Goal: Transaction & Acquisition: Download file/media

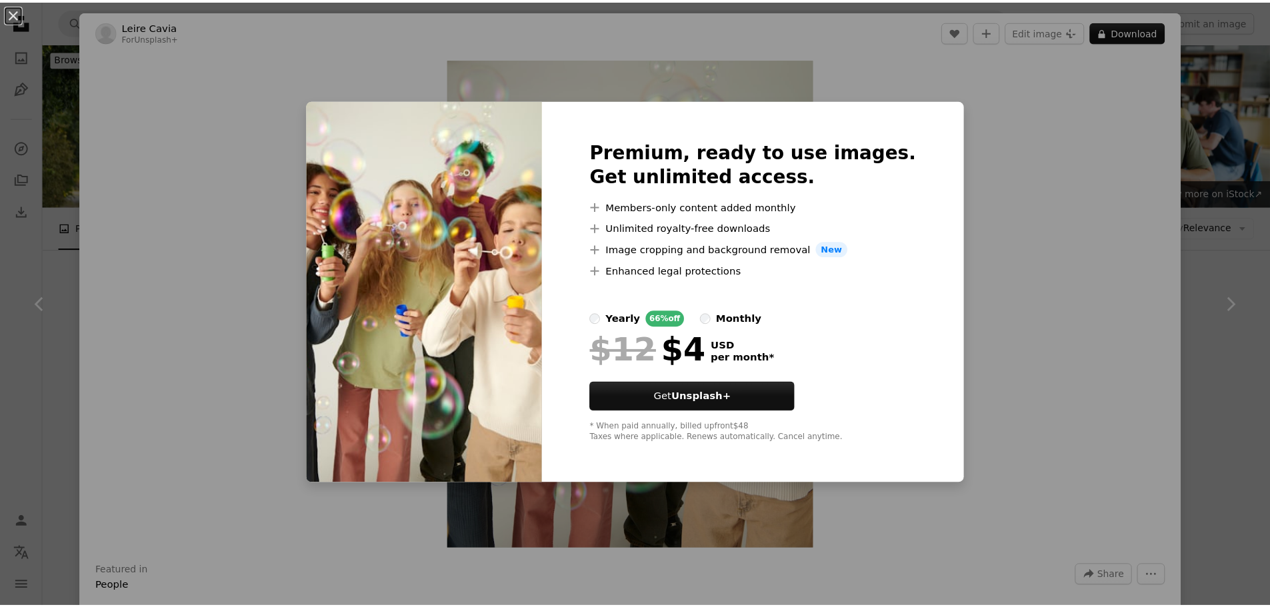
scroll to position [1400, 0]
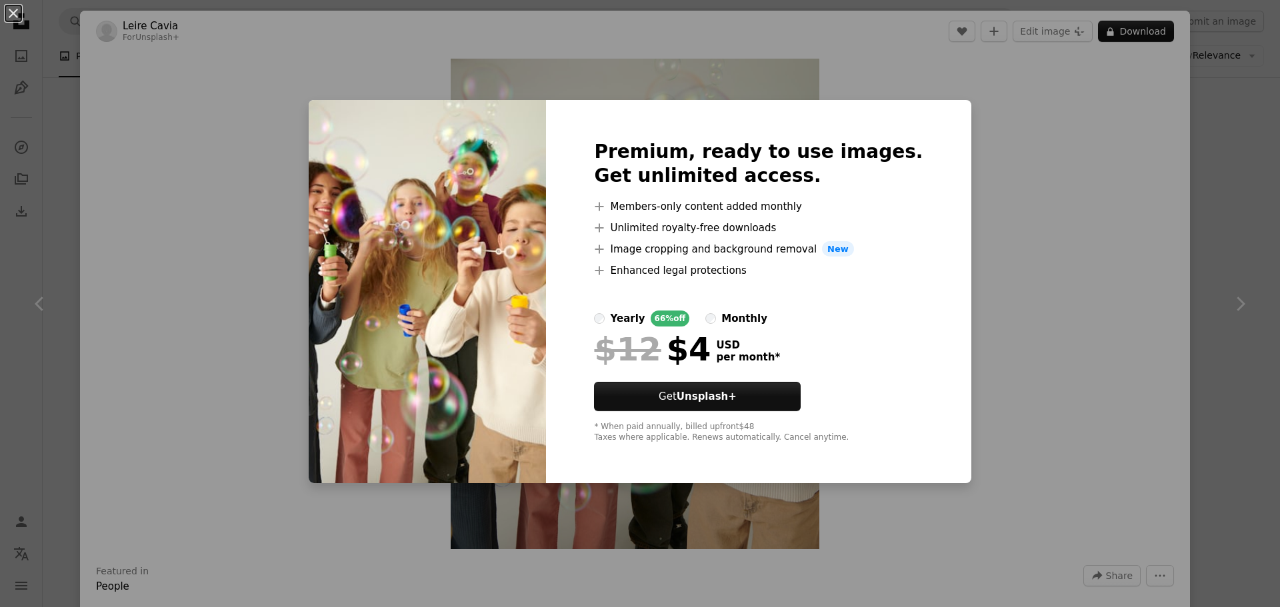
click at [993, 229] on div "An X shape Premium, ready to use images. Get unlimited access. A plus sign Memb…" at bounding box center [640, 303] width 1280 height 607
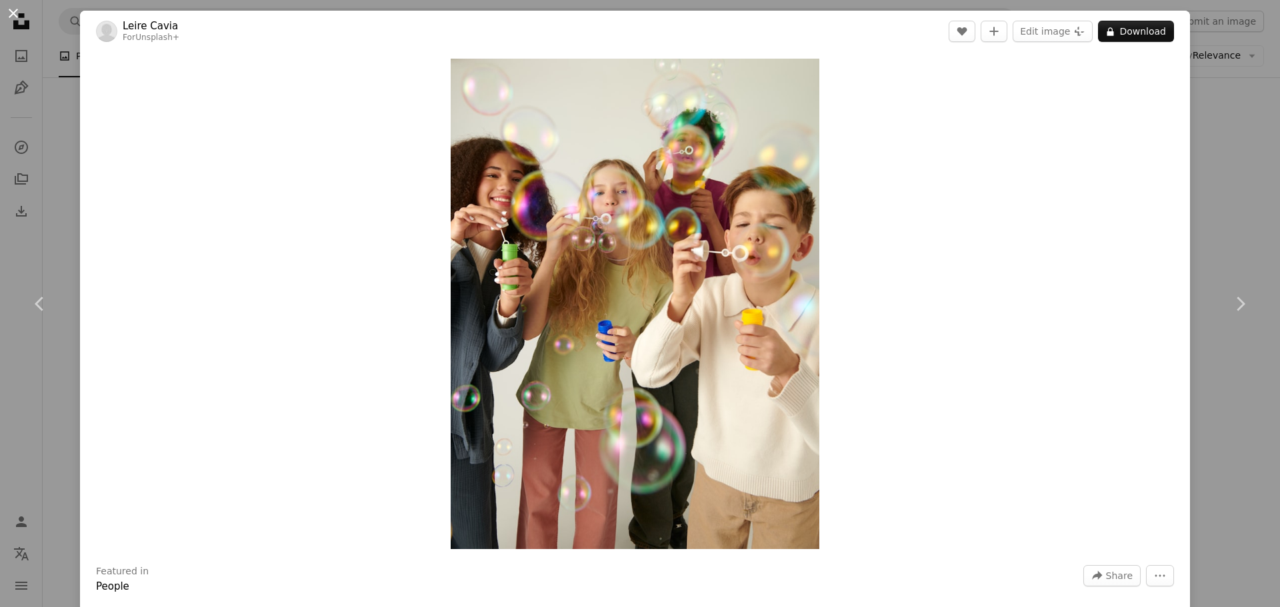
click at [21, 21] on button "An X shape" at bounding box center [13, 13] width 16 height 16
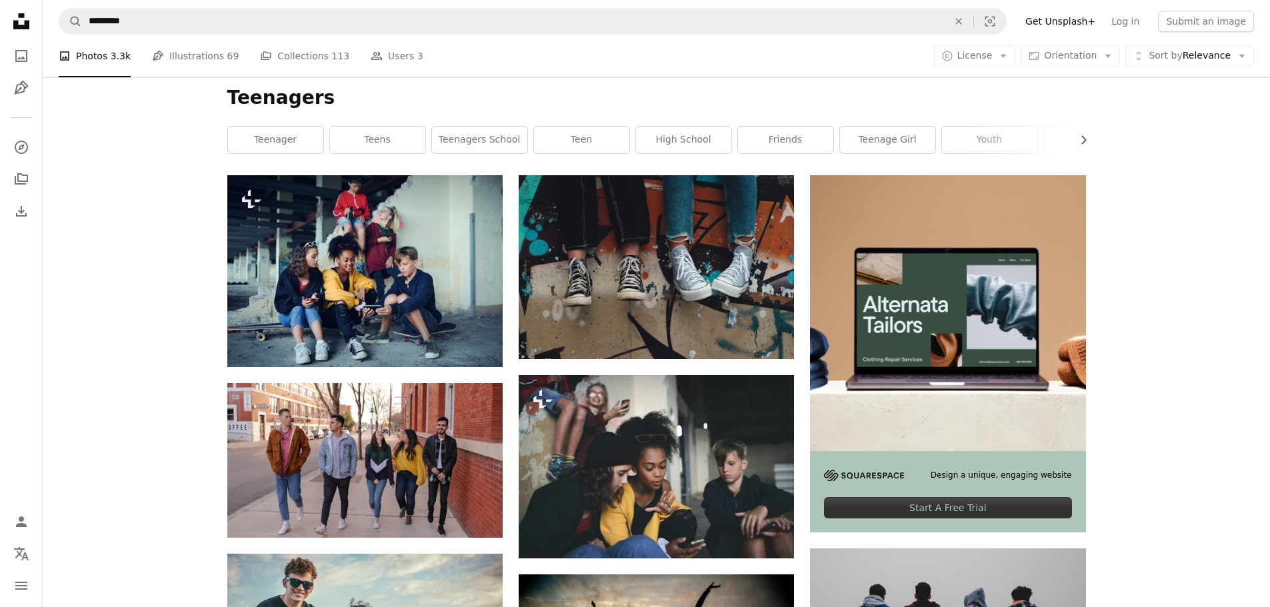
scroll to position [67, 0]
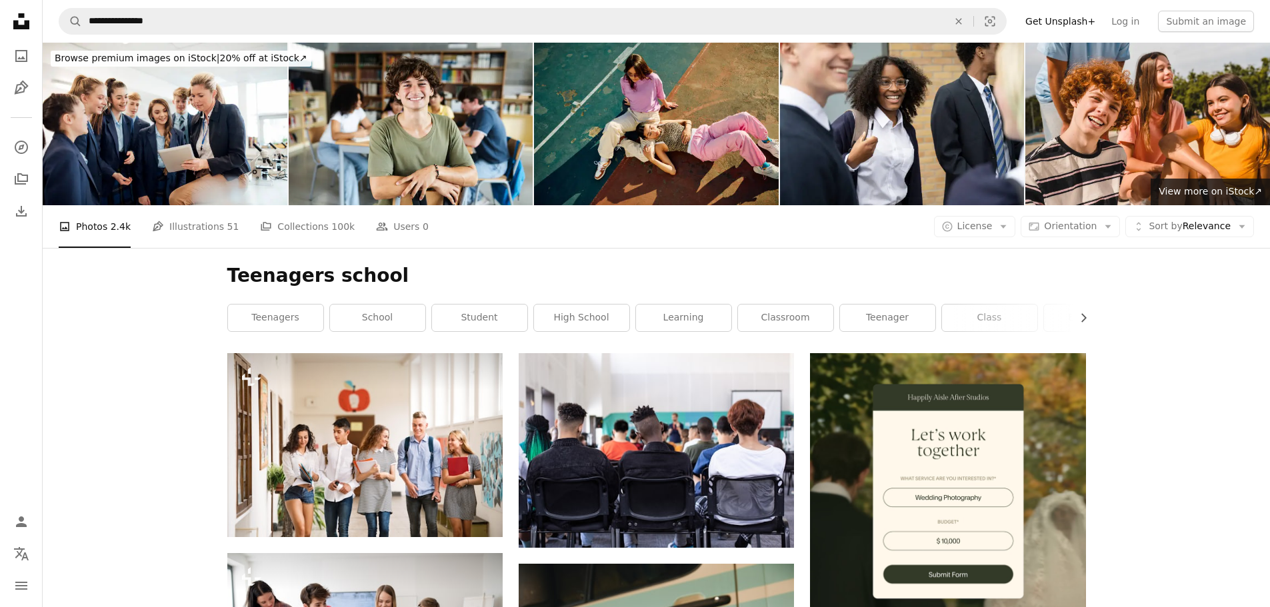
scroll to position [67, 0]
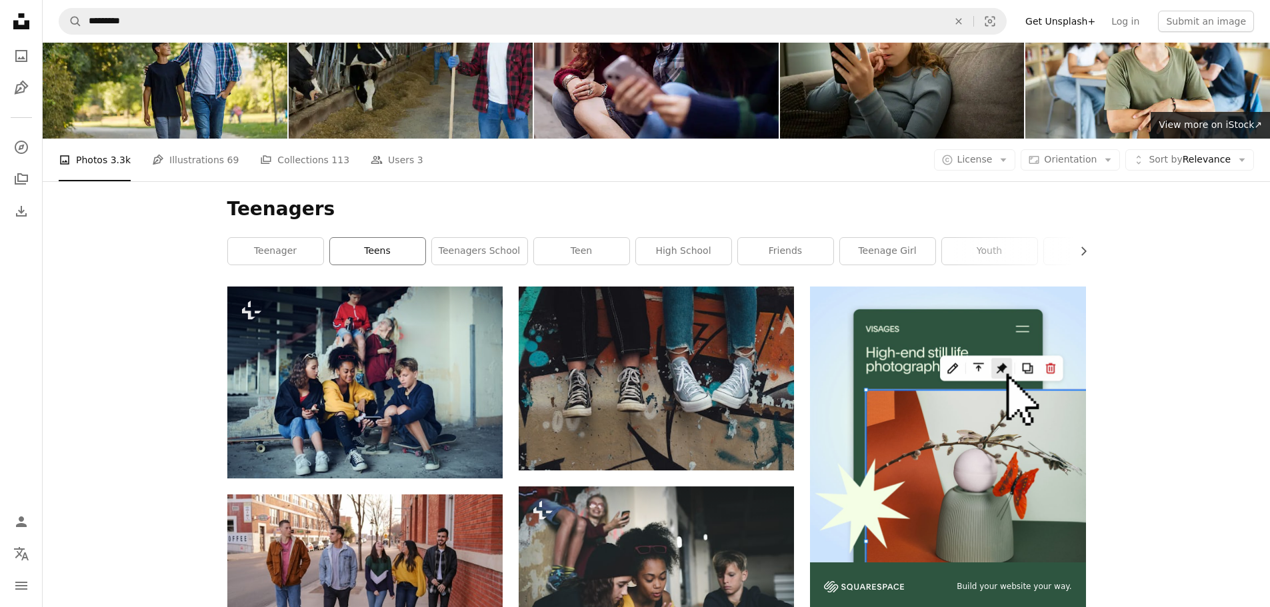
click at [392, 257] on link "teens" at bounding box center [377, 251] width 95 height 27
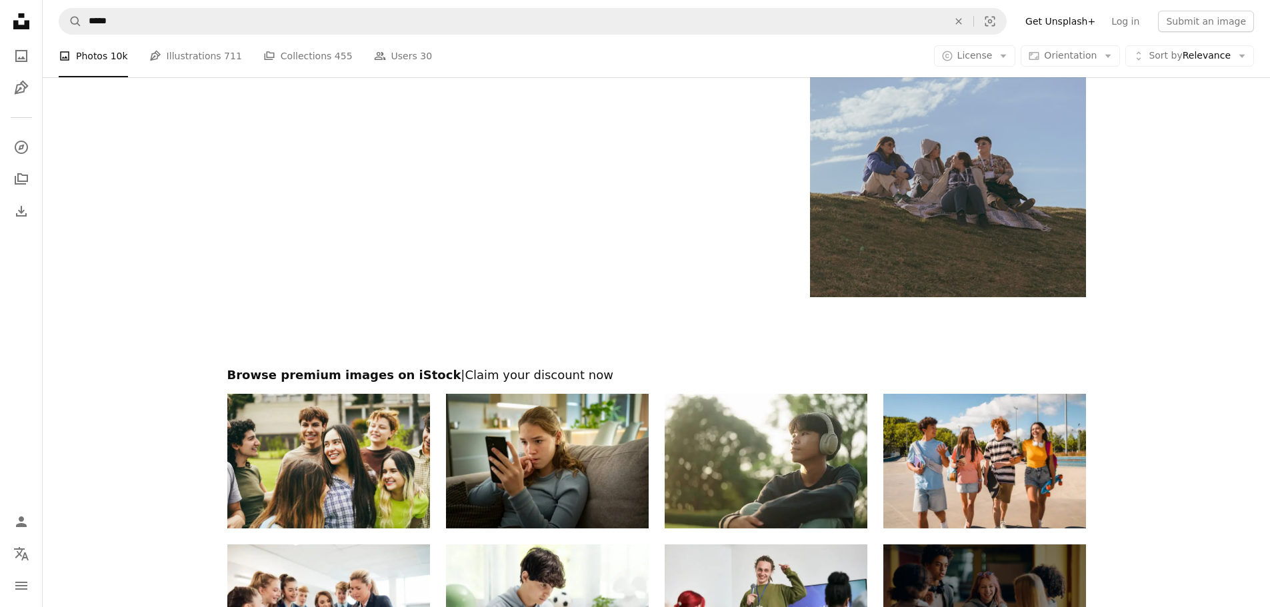
scroll to position [2400, 0]
